Goal: Transaction & Acquisition: Purchase product/service

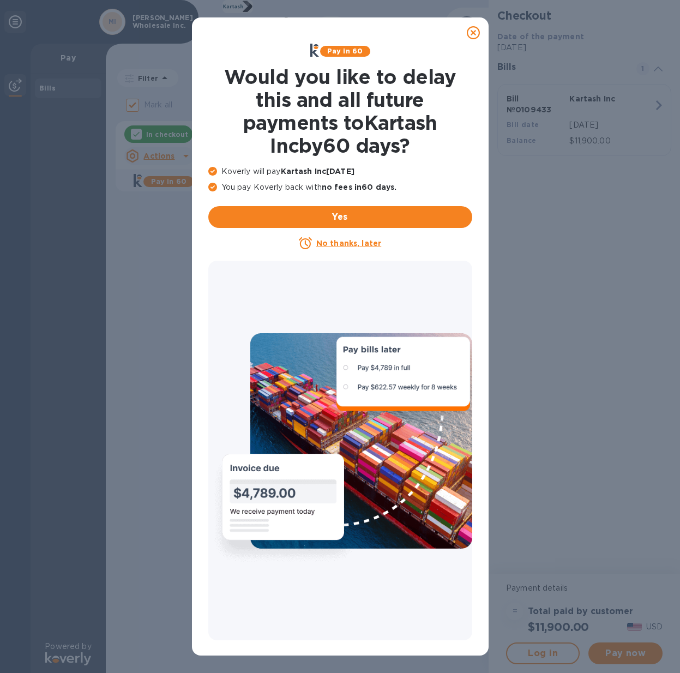
click at [471, 30] on icon at bounding box center [473, 32] width 13 height 13
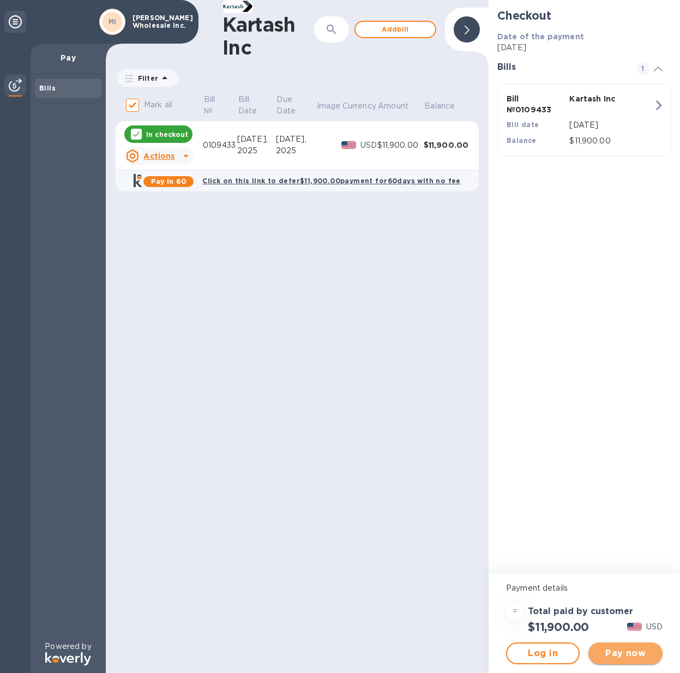
click at [629, 656] on span "Pay now" at bounding box center [625, 653] width 56 height 13
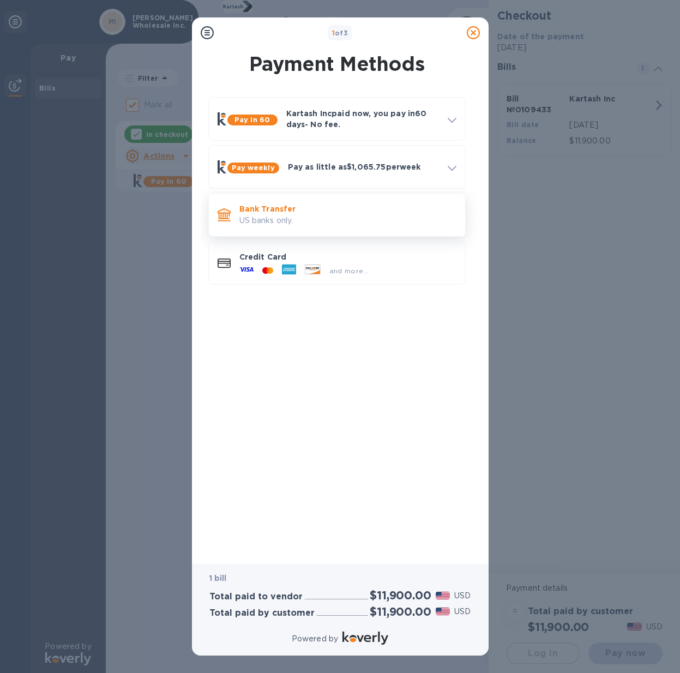
click at [265, 212] on p "Bank Transfer" at bounding box center [347, 208] width 217 height 11
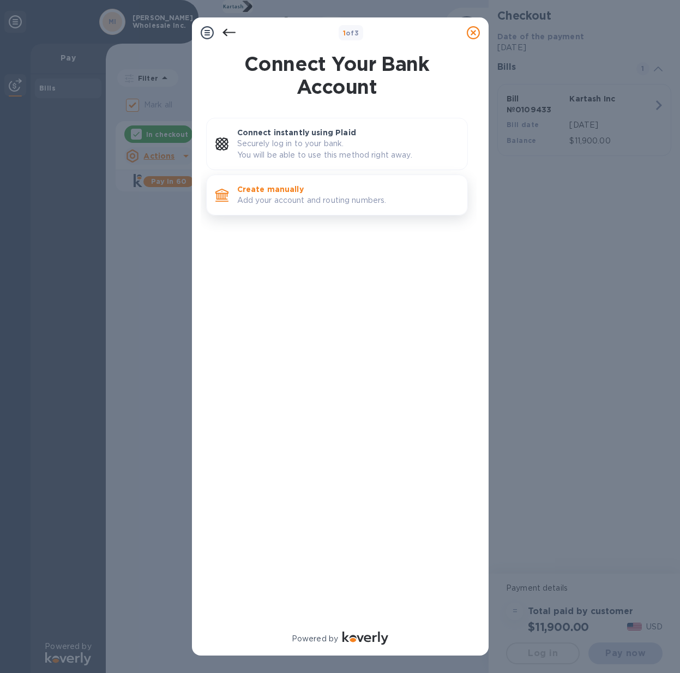
click at [262, 201] on p "Add your account and routing numbers." at bounding box center [347, 200] width 221 height 11
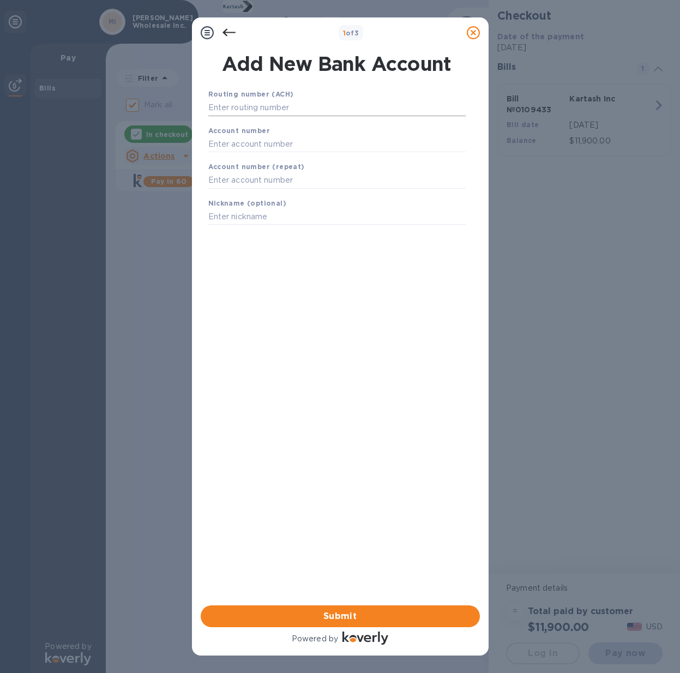
click at [244, 114] on input "text" at bounding box center [336, 108] width 257 height 16
type input "021000089"
type input "4992888396"
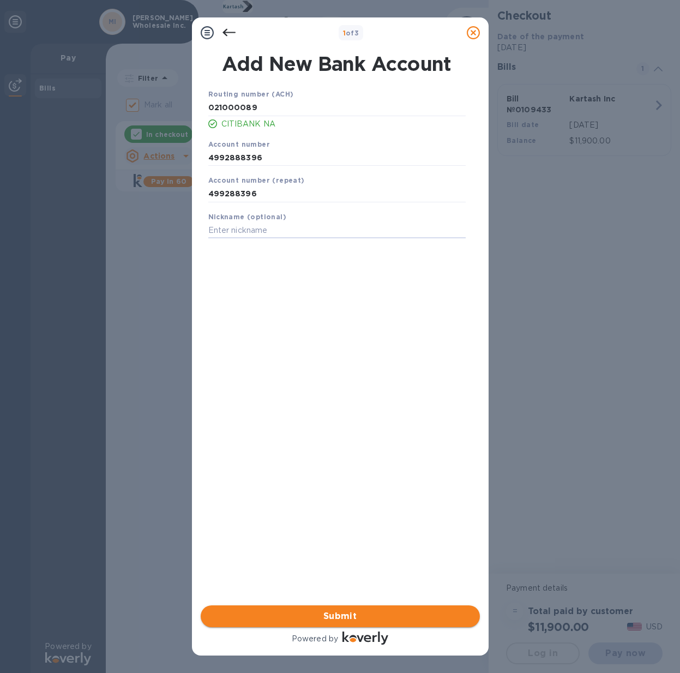
click at [354, 619] on span "Submit" at bounding box center [340, 615] width 262 height 13
drag, startPoint x: 258, startPoint y: 191, endPoint x: 176, endPoint y: 195, distance: 82.9
click at [176, 195] on div "1 of 3 Add New Bank Account Routing number (ACH) [US_BANK_ROUTING_MICR] CITIBAN…" at bounding box center [340, 336] width 680 height 673
type input "4992888396"
click at [302, 289] on div "Routing number (ACH) [US_BANK_ROUTING_MICR] CITIBANK NA Account number [FINANCI…" at bounding box center [336, 333] width 279 height 506
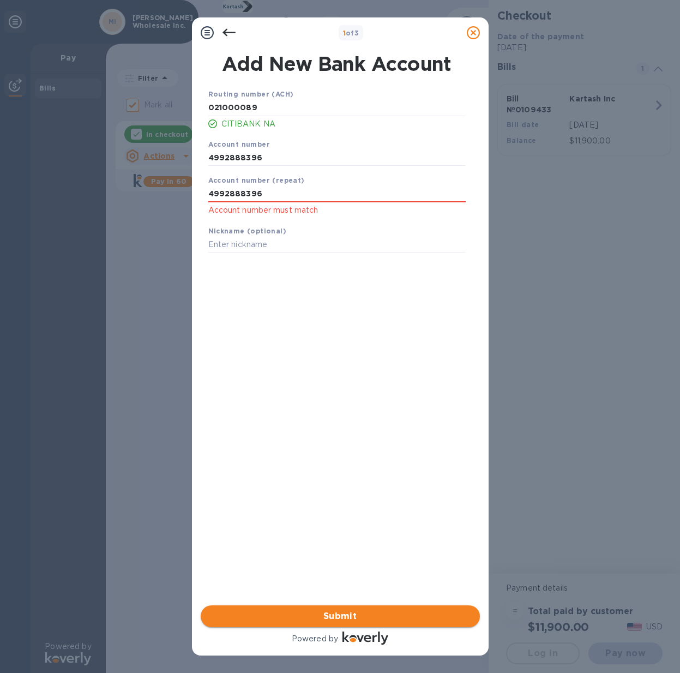
click at [354, 617] on span "Submit" at bounding box center [340, 615] width 262 height 13
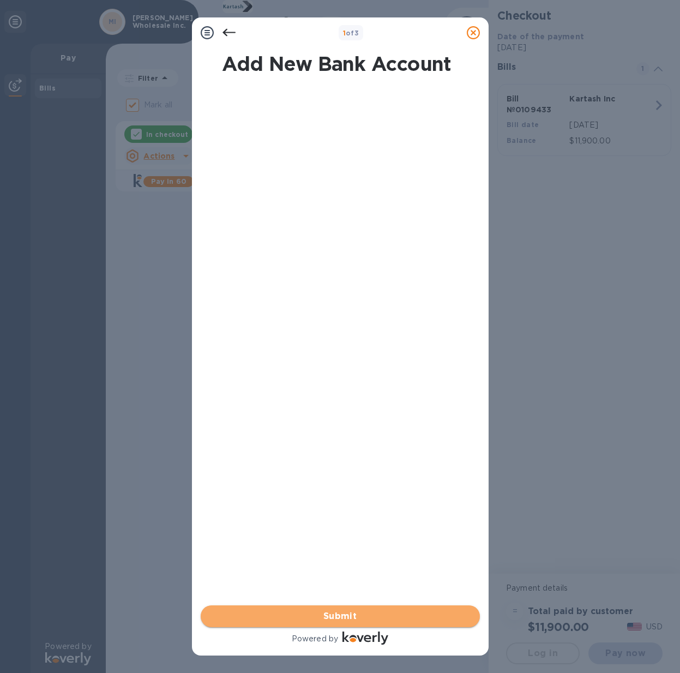
click at [354, 617] on span "Submit" at bounding box center [340, 615] width 262 height 13
